Goal: Task Accomplishment & Management: Complete application form

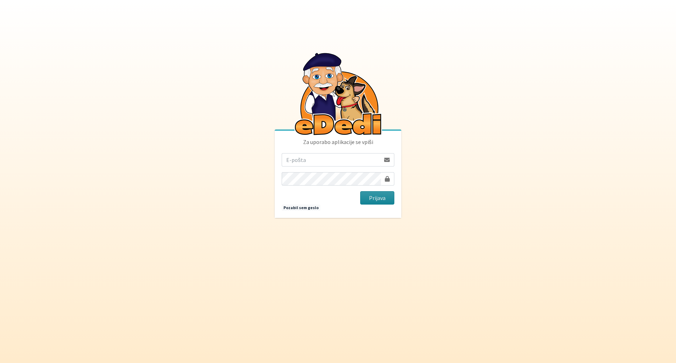
type input "sonja.tekavec@gmail.com"
click at [373, 197] on button "Prijava" at bounding box center [377, 197] width 34 height 13
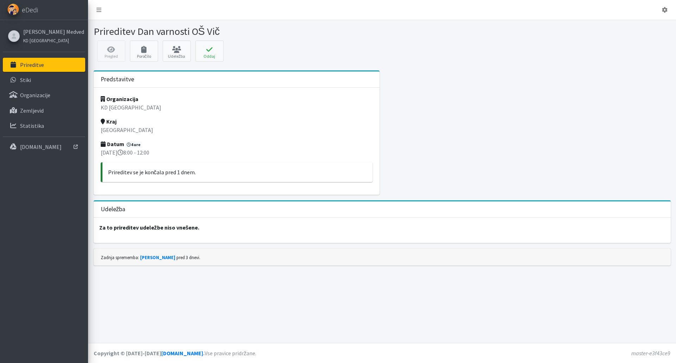
click at [148, 229] on strong "Za to prireditev udeležbe niso vnešene." at bounding box center [149, 227] width 100 height 7
click at [172, 210] on div "Udeležba" at bounding box center [382, 209] width 577 height 16
click at [112, 211] on h3 "Udeležba" at bounding box center [113, 209] width 25 height 7
click at [198, 229] on p "Za to prireditev udeležbe niso vnešene." at bounding box center [382, 228] width 577 height 20
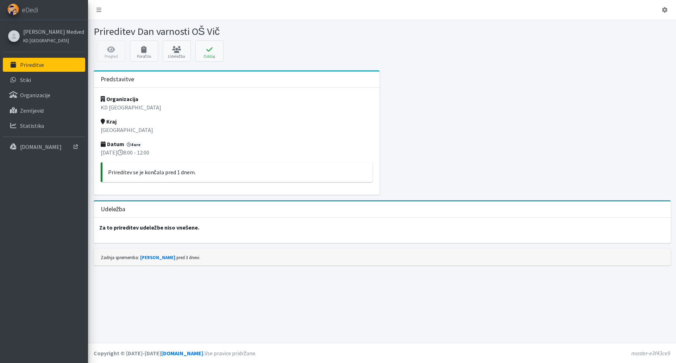
click at [198, 229] on p "Za to prireditev udeležbe niso vnešene." at bounding box center [382, 228] width 577 height 20
drag, startPoint x: 195, startPoint y: 228, endPoint x: 92, endPoint y: 222, distance: 102.9
click at [92, 222] on div "Udeležba Za to prireditev udeležbe niso vnešene." at bounding box center [382, 224] width 582 height 48
click at [172, 54] on link "Udeležba" at bounding box center [177, 50] width 28 height 21
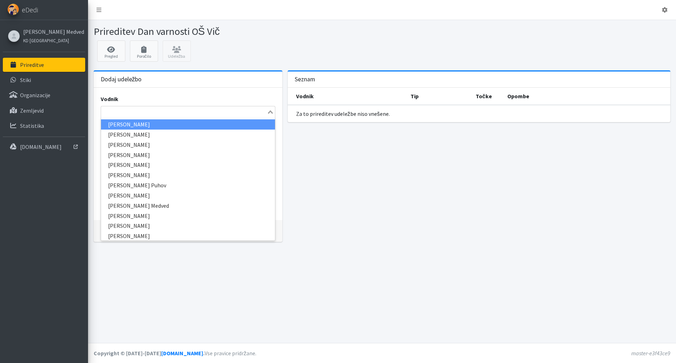
click at [263, 115] on input "Search for option" at bounding box center [184, 112] width 164 height 8
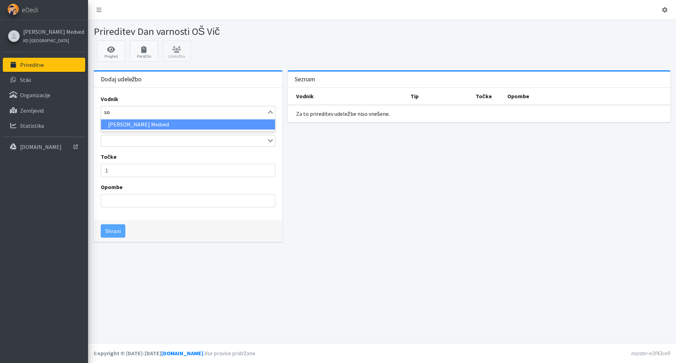
type input "son"
click at [234, 123] on li "[PERSON_NAME] Medved" at bounding box center [188, 124] width 174 height 10
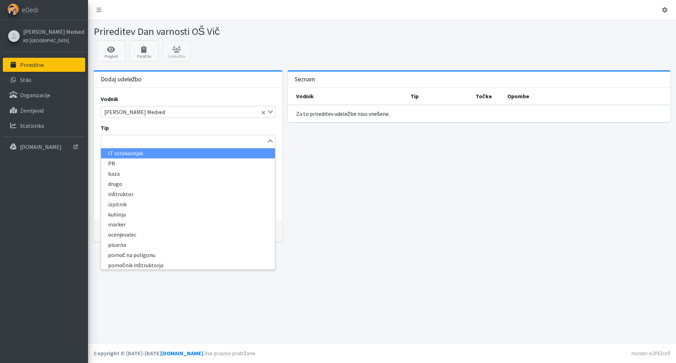
click at [268, 140] on icon "Search for option" at bounding box center [270, 141] width 5 height 4
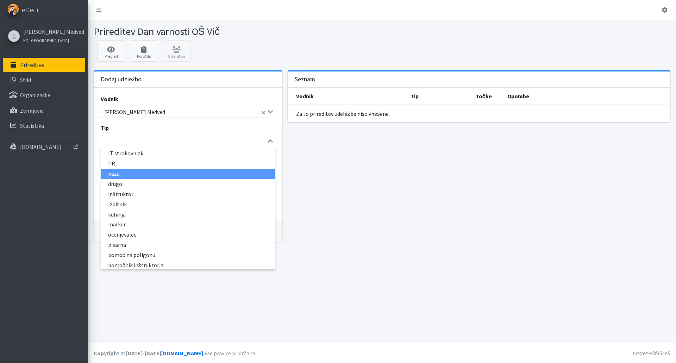
click at [207, 175] on li "baza" at bounding box center [188, 174] width 174 height 10
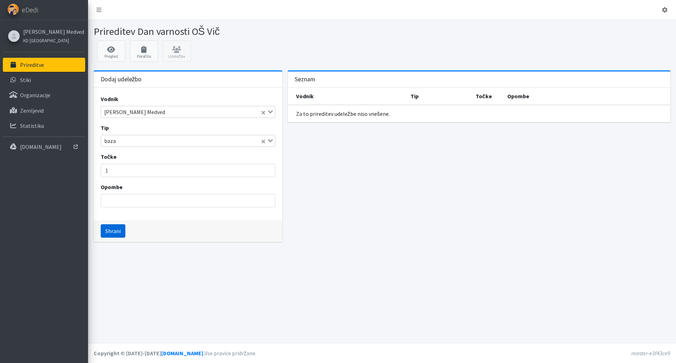
click at [109, 227] on button "Shrani" at bounding box center [113, 230] width 25 height 13
click at [268, 114] on div "Loading..." at bounding box center [271, 111] width 8 height 10
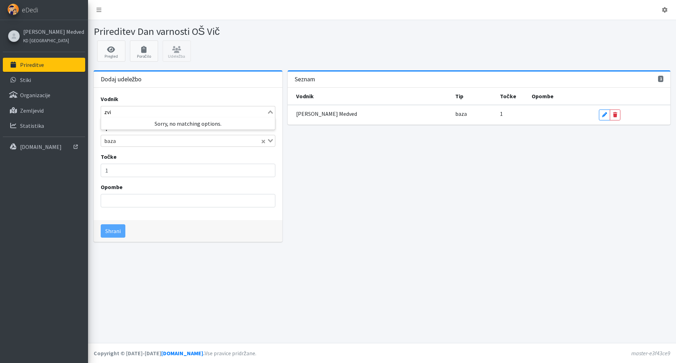
type input "zv"
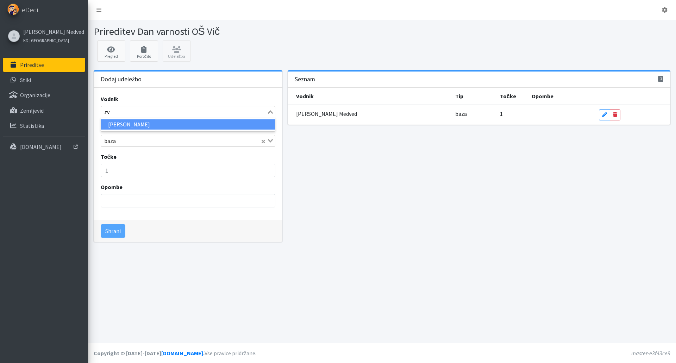
click at [185, 122] on li "[PERSON_NAME]" at bounding box center [188, 124] width 174 height 10
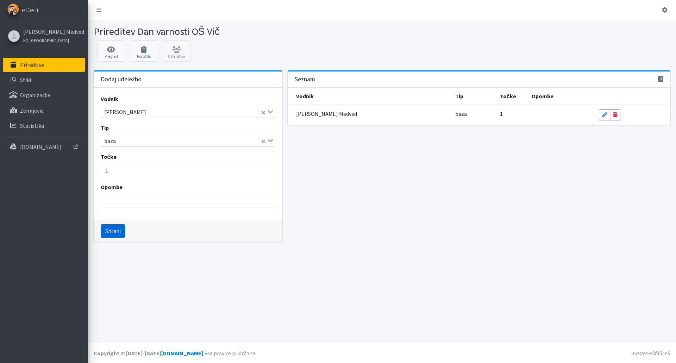
click at [113, 231] on button "Shrani" at bounding box center [113, 230] width 25 height 13
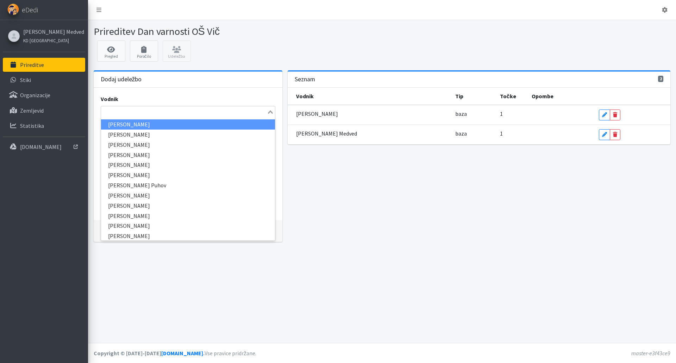
click at [140, 112] on input "Search for option" at bounding box center [184, 112] width 164 height 8
type input "vid"
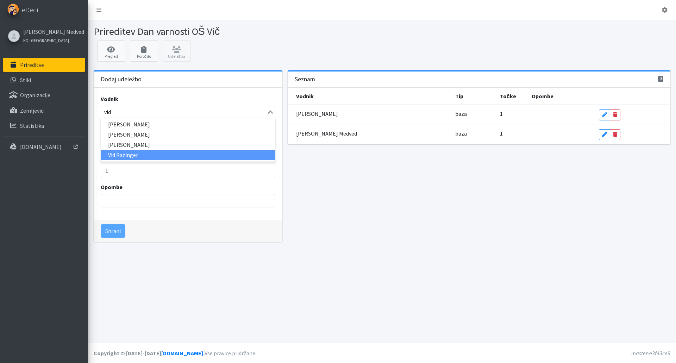
click at [141, 154] on li "Vid Razinger" at bounding box center [188, 155] width 174 height 10
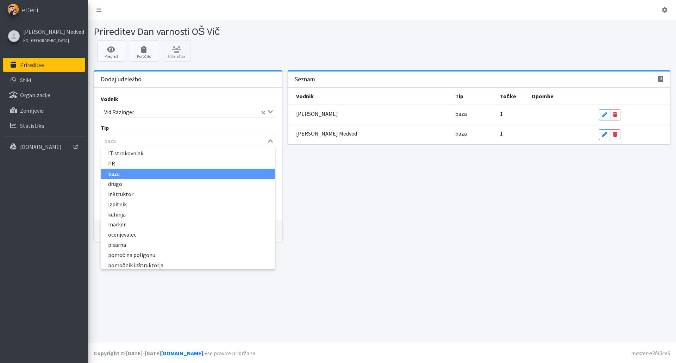
click at [150, 142] on input "Search for option" at bounding box center [184, 141] width 164 height 8
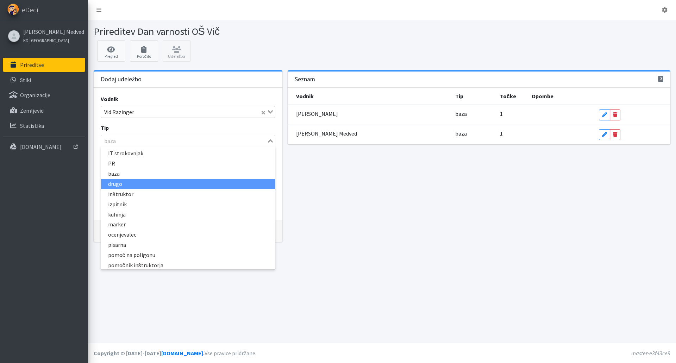
click at [132, 182] on li "drugo" at bounding box center [188, 184] width 174 height 10
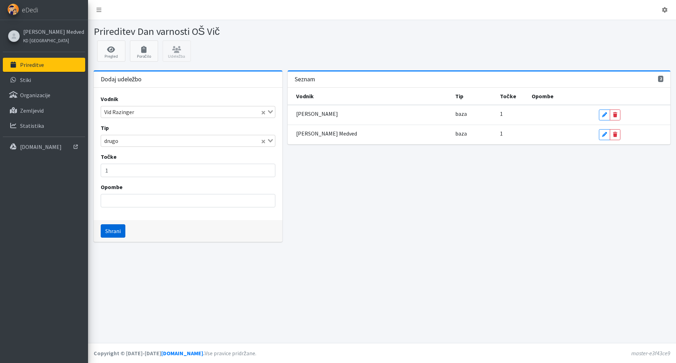
click at [115, 229] on button "Shrani" at bounding box center [113, 230] width 25 height 13
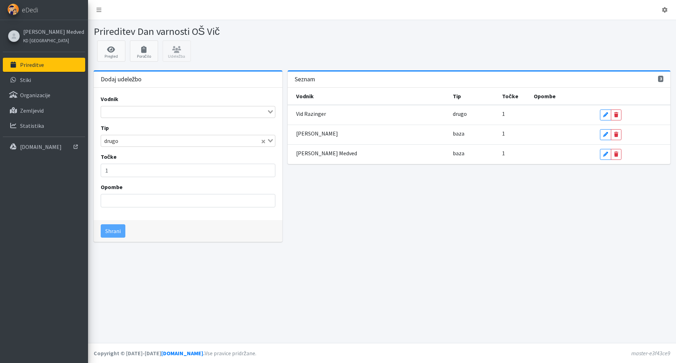
click at [275, 115] on div "Loading..." at bounding box center [271, 111] width 8 height 10
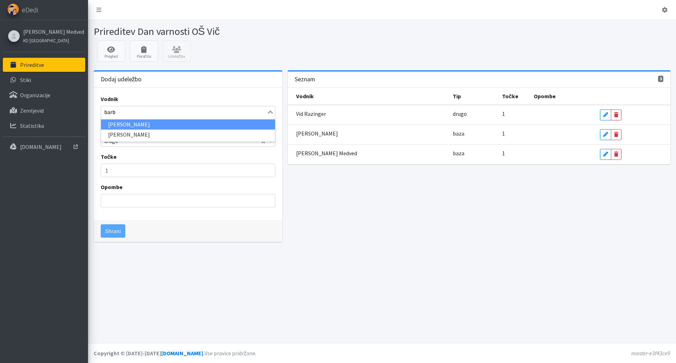
type input "barba"
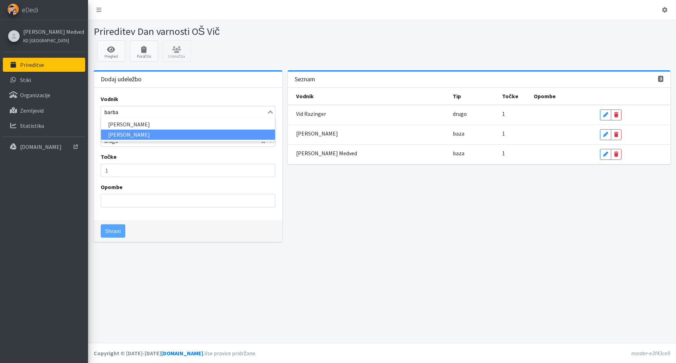
click at [120, 132] on li "[PERSON_NAME]" at bounding box center [188, 135] width 174 height 10
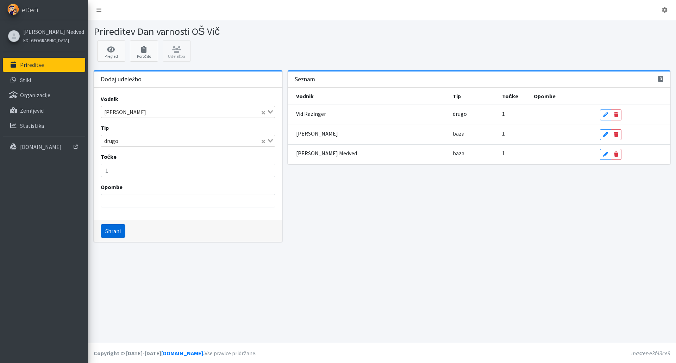
click at [109, 235] on button "Shrani" at bounding box center [113, 230] width 25 height 13
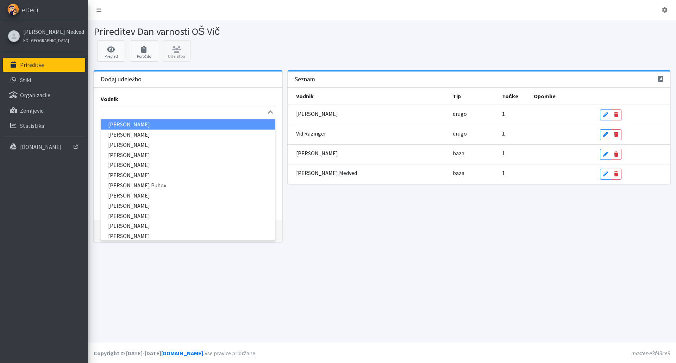
click at [124, 109] on input "Search for option" at bounding box center [184, 112] width 164 height 8
type input "greg"
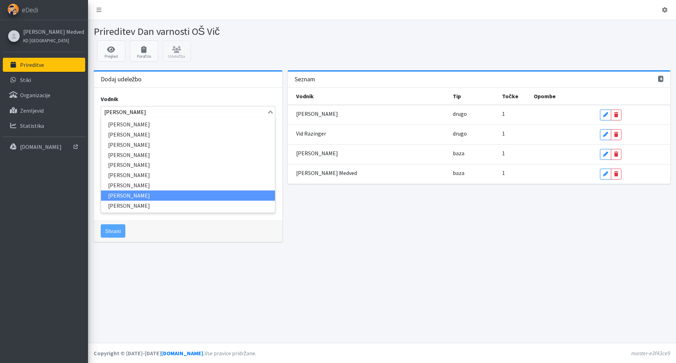
click at [127, 196] on li "[PERSON_NAME]" at bounding box center [188, 195] width 174 height 10
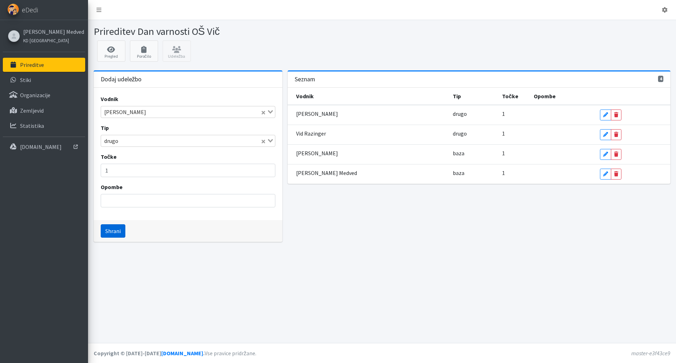
click at [115, 229] on button "Shrani" at bounding box center [113, 230] width 25 height 13
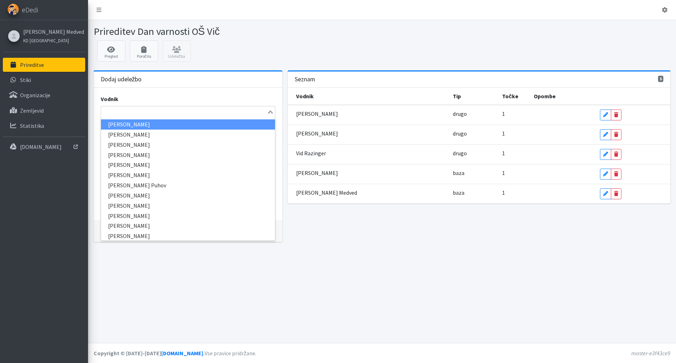
click at [269, 113] on icon "Search for option" at bounding box center [270, 112] width 5 height 4
type input "b"
type input "bra"
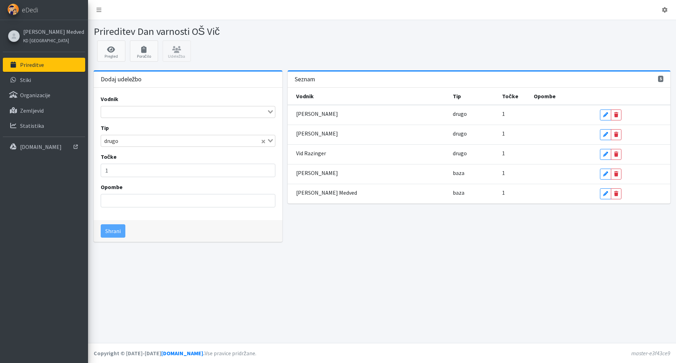
click at [229, 53] on div "Pregled Poročilo Udeležba" at bounding box center [382, 52] width 582 height 25
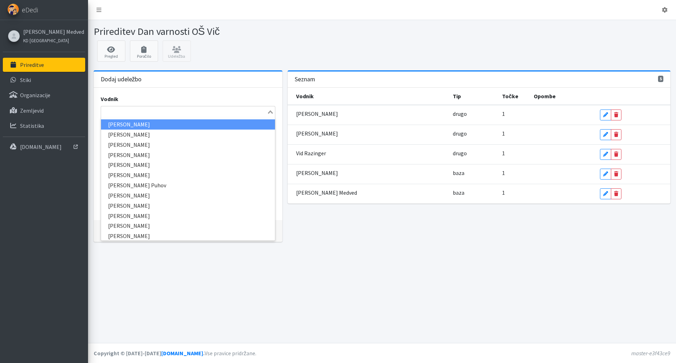
click at [271, 115] on div "Loading..." at bounding box center [271, 111] width 8 height 10
type input "bran"
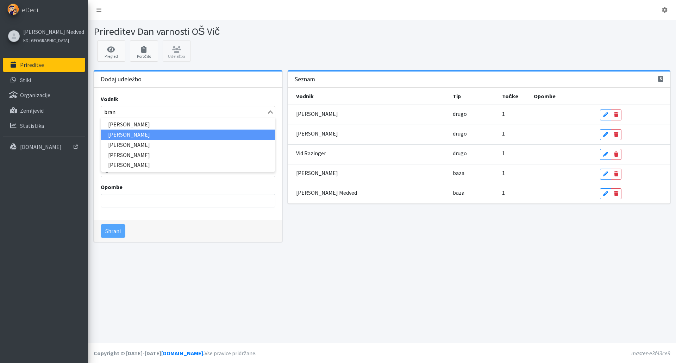
click at [207, 133] on li "[PERSON_NAME]" at bounding box center [188, 135] width 174 height 10
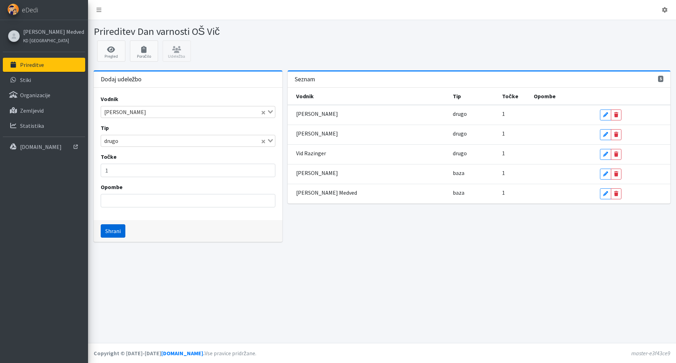
click at [108, 234] on button "Shrani" at bounding box center [113, 230] width 25 height 13
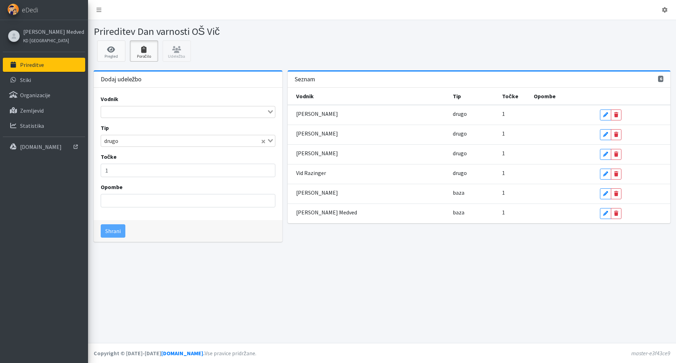
click at [141, 48] on icon at bounding box center [144, 49] width 24 height 7
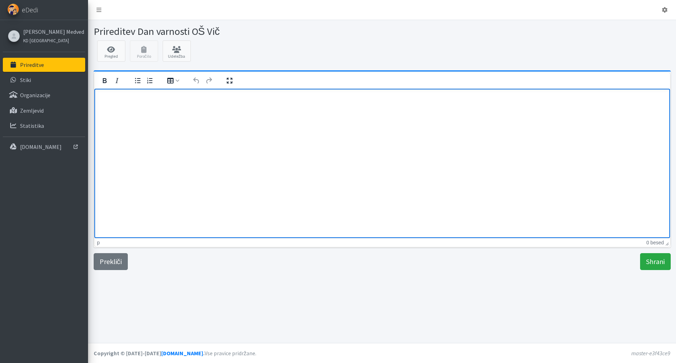
click at [114, 107] on html at bounding box center [381, 97] width 575 height 19
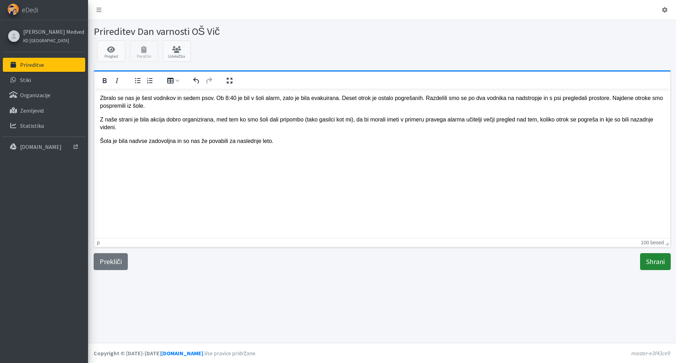
click at [658, 260] on input "Shrani" at bounding box center [655, 261] width 31 height 17
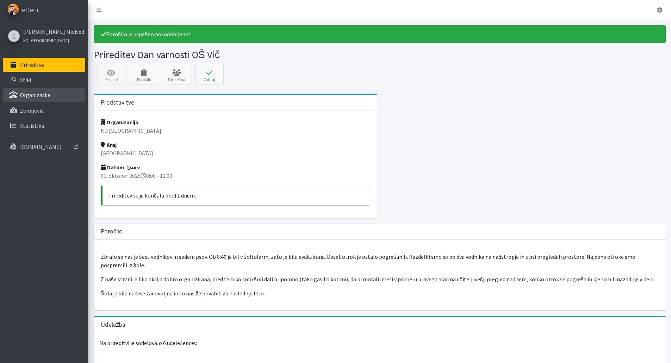
click at [43, 90] on link "Organizacije" at bounding box center [44, 95] width 82 height 14
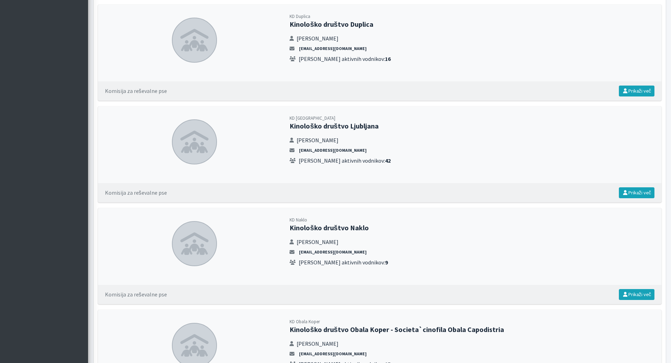
scroll to position [975, 0]
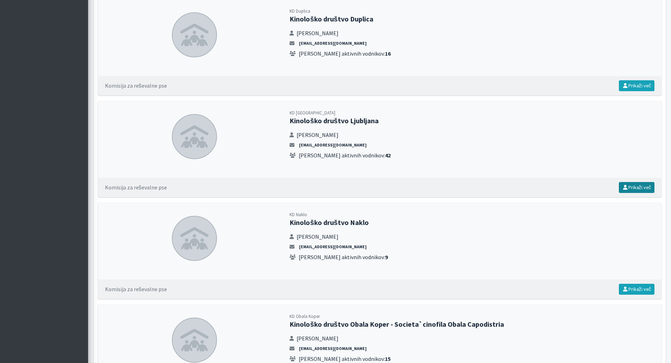
click at [633, 187] on link "Prikaži več" at bounding box center [636, 187] width 36 height 11
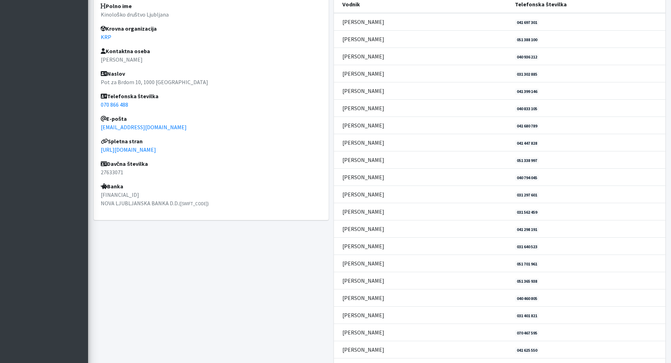
scroll to position [232, 0]
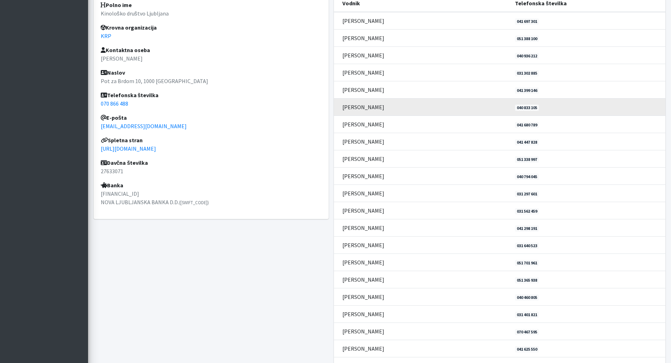
click at [386, 106] on td "Bojan Horvat" at bounding box center [422, 106] width 177 height 17
click at [559, 109] on td "040 833 105" at bounding box center [587, 106] width 155 height 17
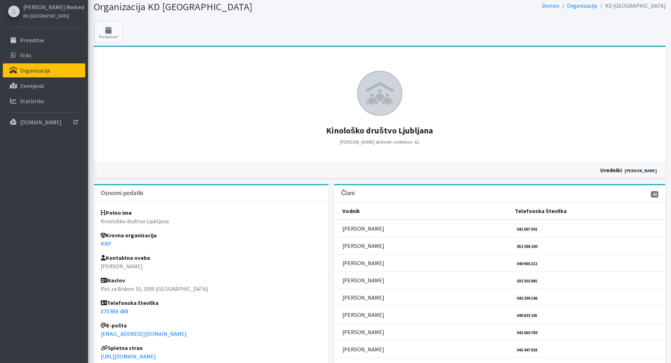
scroll to position [0, 0]
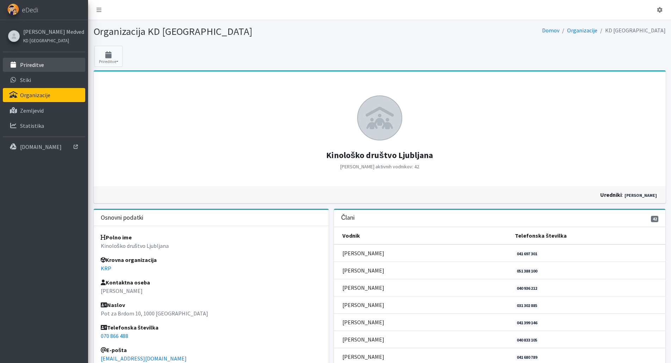
click at [37, 64] on p "Prireditve" at bounding box center [32, 64] width 24 height 7
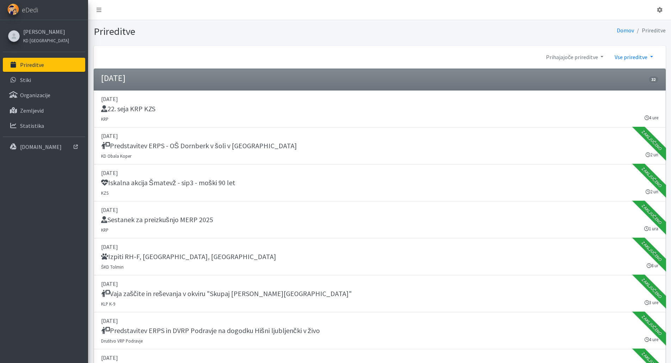
click at [646, 58] on link "Vse prireditve" at bounding box center [633, 57] width 49 height 14
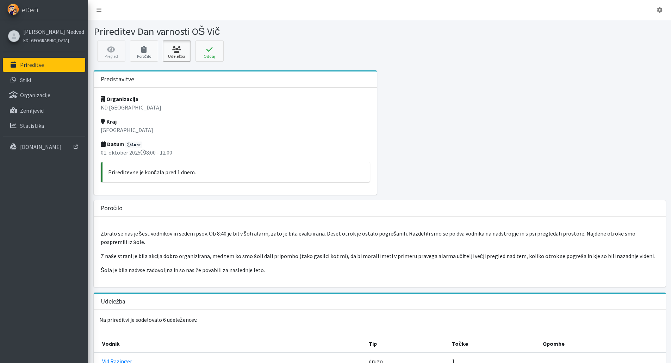
click at [178, 55] on link "Udeležba" at bounding box center [177, 50] width 28 height 21
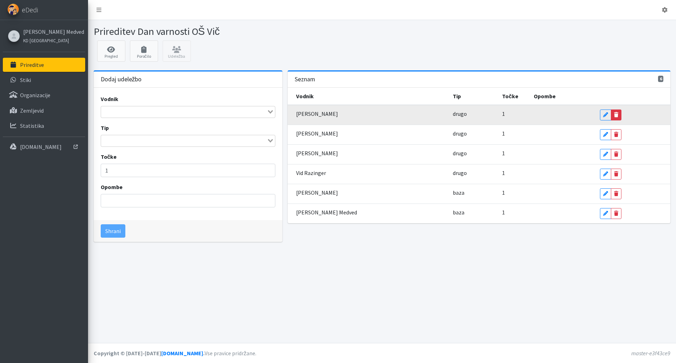
click at [611, 117] on link "Delete" at bounding box center [616, 114] width 11 height 11
click at [600, 116] on link "Yes" at bounding box center [605, 114] width 11 height 11
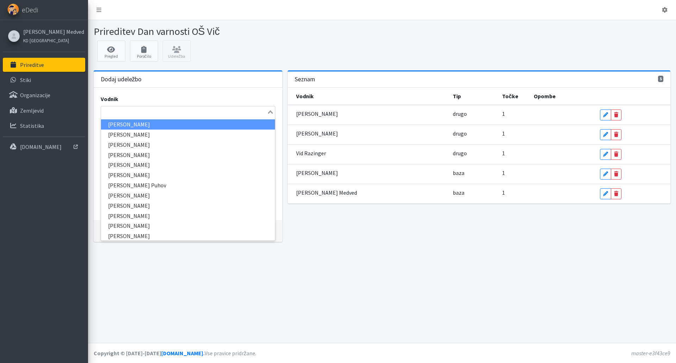
click at [268, 112] on div "Loading..." at bounding box center [271, 111] width 8 height 10
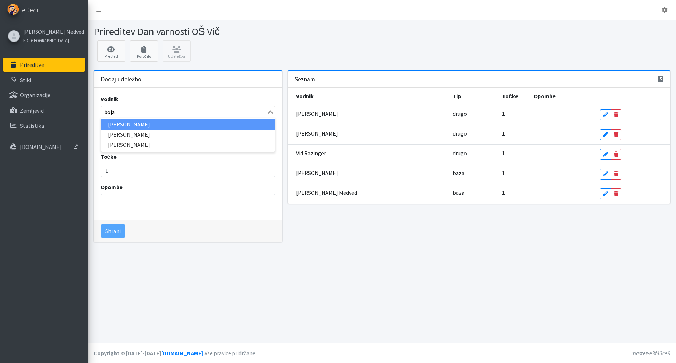
type input "bojan"
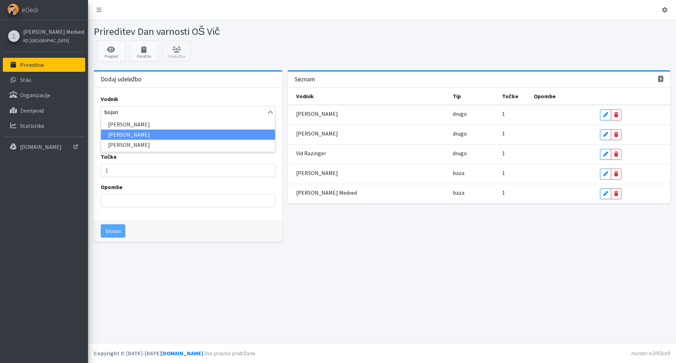
click at [148, 133] on li "[PERSON_NAME]" at bounding box center [188, 135] width 174 height 10
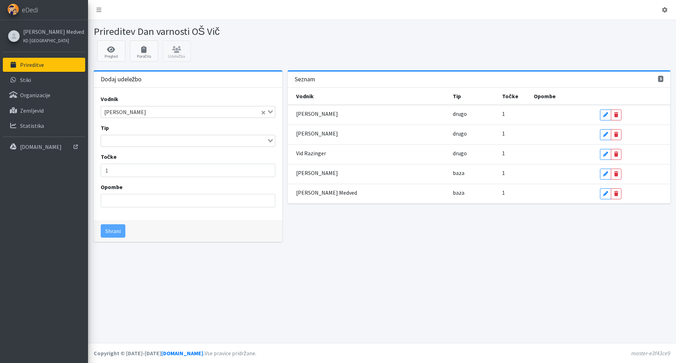
click at [140, 242] on div "Dodaj udeležbo Vodnik [PERSON_NAME] Loading... Tip Loading... Točke 1 Opombe Sh…" at bounding box center [188, 158] width 194 height 177
click at [263, 114] on icon "Clear Selected" at bounding box center [264, 113] width 4 height 4
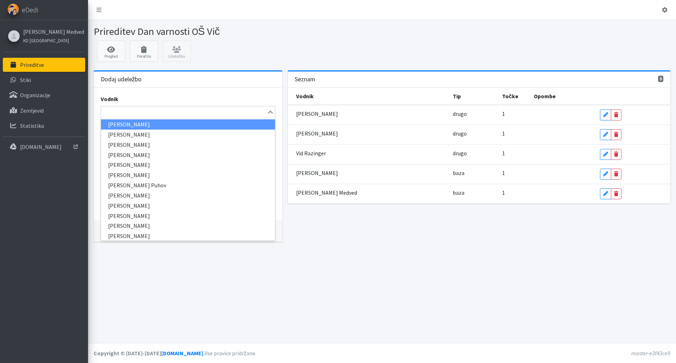
click at [271, 112] on icon "Search for option" at bounding box center [270, 112] width 5 height 4
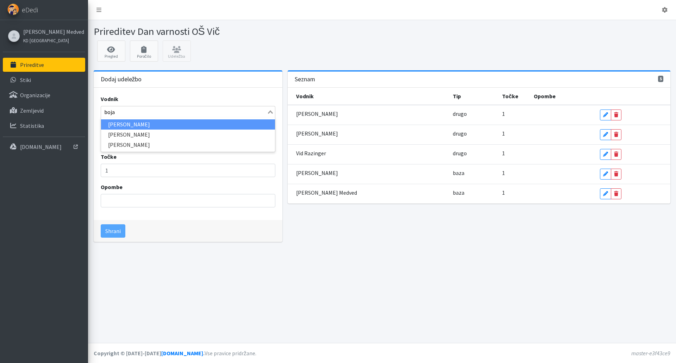
type input "bojan"
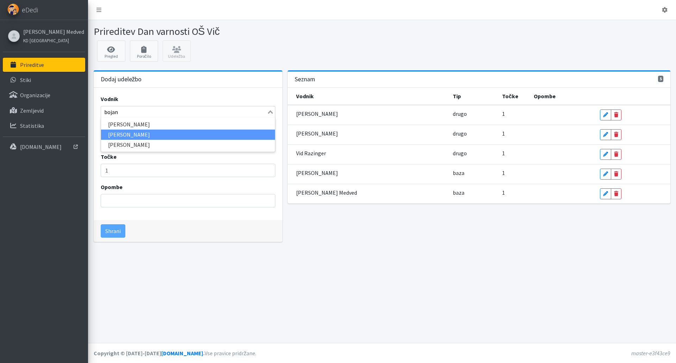
click at [137, 133] on li "[PERSON_NAME]" at bounding box center [188, 135] width 174 height 10
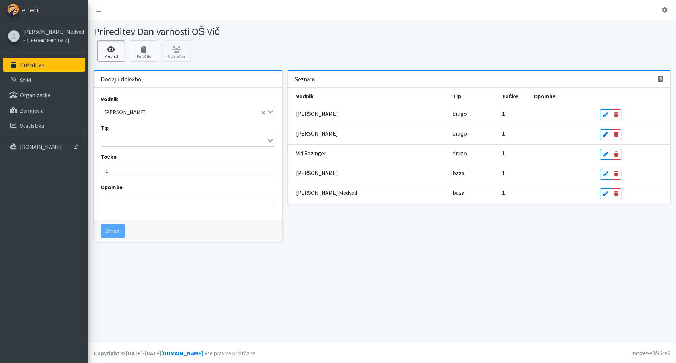
click at [109, 51] on icon at bounding box center [111, 49] width 24 height 7
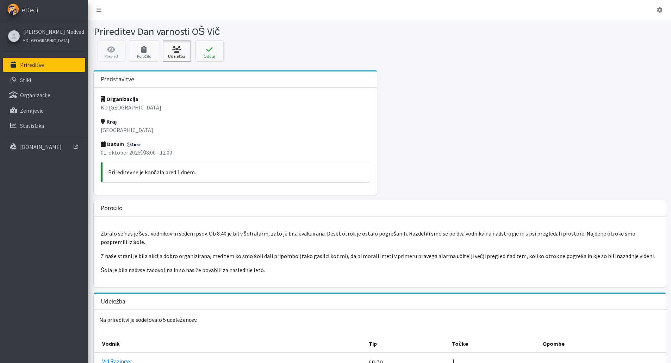
click at [183, 51] on icon at bounding box center [177, 49] width 24 height 7
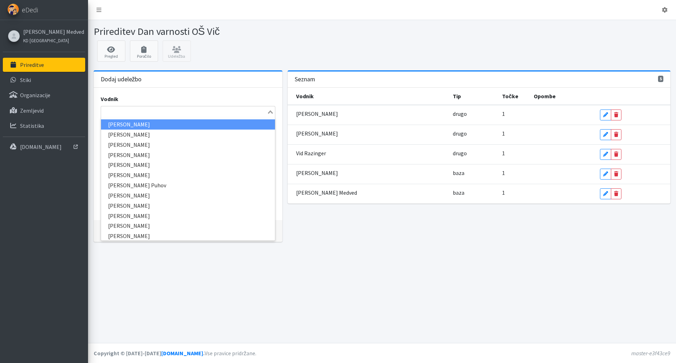
click at [269, 111] on icon "Search for option" at bounding box center [270, 112] width 5 height 4
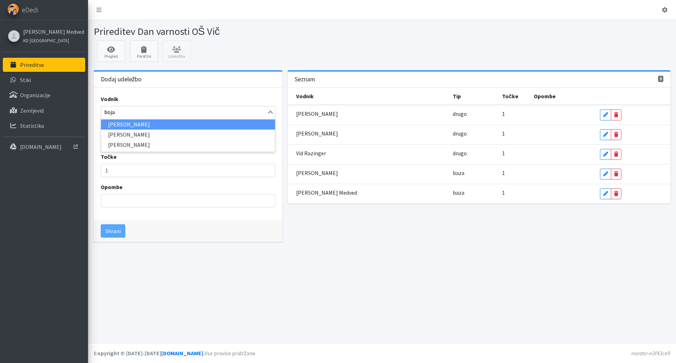
type input "bojan"
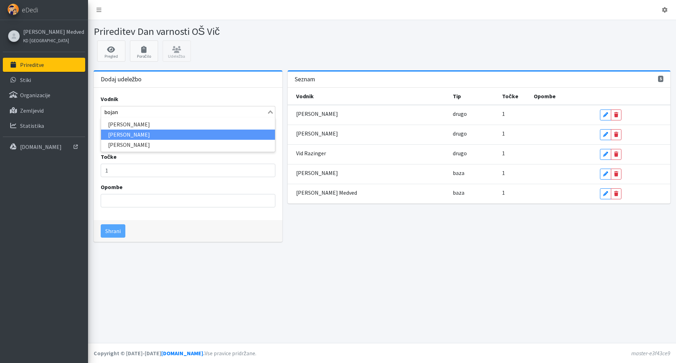
click at [125, 133] on li "[PERSON_NAME]" at bounding box center [188, 135] width 174 height 10
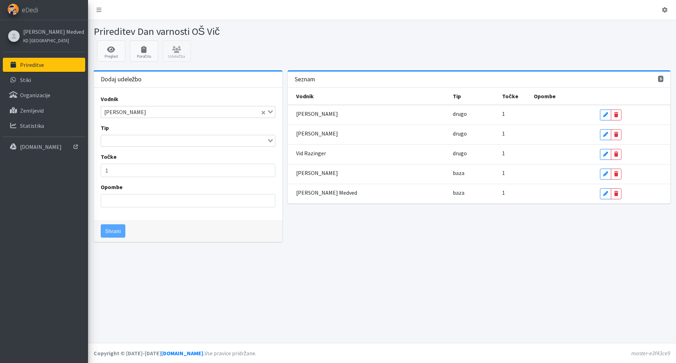
click at [180, 55] on div "Pregled Poročilo Udeležba" at bounding box center [382, 52] width 582 height 25
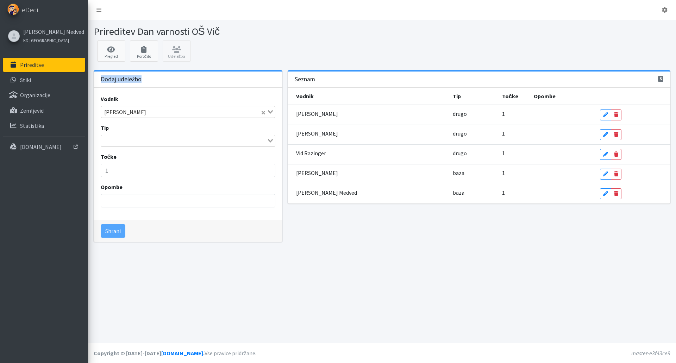
click at [180, 55] on div "Pregled Poročilo Udeležba" at bounding box center [382, 52] width 582 height 25
click at [41, 62] on p "Prireditve" at bounding box center [32, 64] width 24 height 7
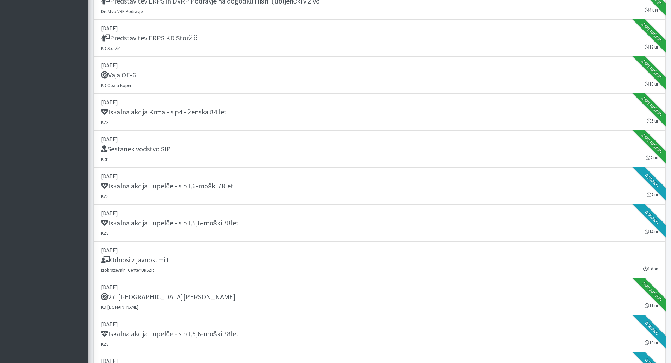
scroll to position [1169, 0]
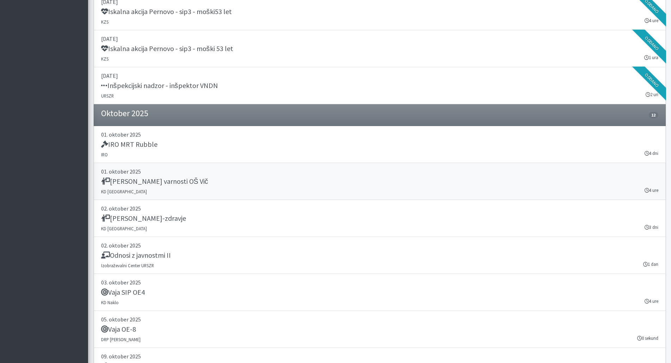
click at [140, 182] on h5 "[PERSON_NAME] varnosti OŠ Vič" at bounding box center [154, 181] width 107 height 8
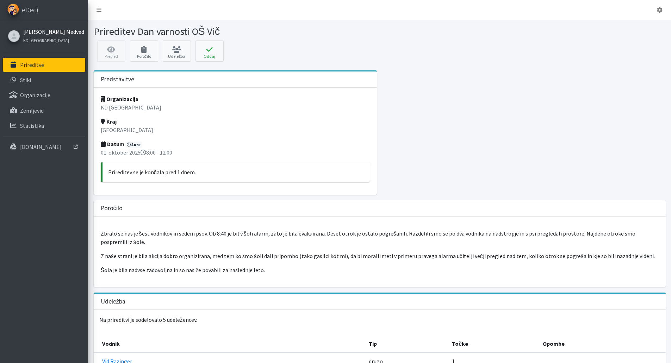
click at [51, 32] on link "[PERSON_NAME] Medved" at bounding box center [53, 31] width 60 height 8
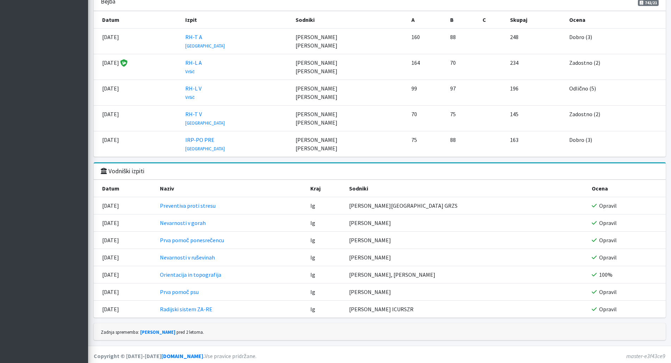
scroll to position [818, 0]
